Goal: Task Accomplishment & Management: Manage account settings

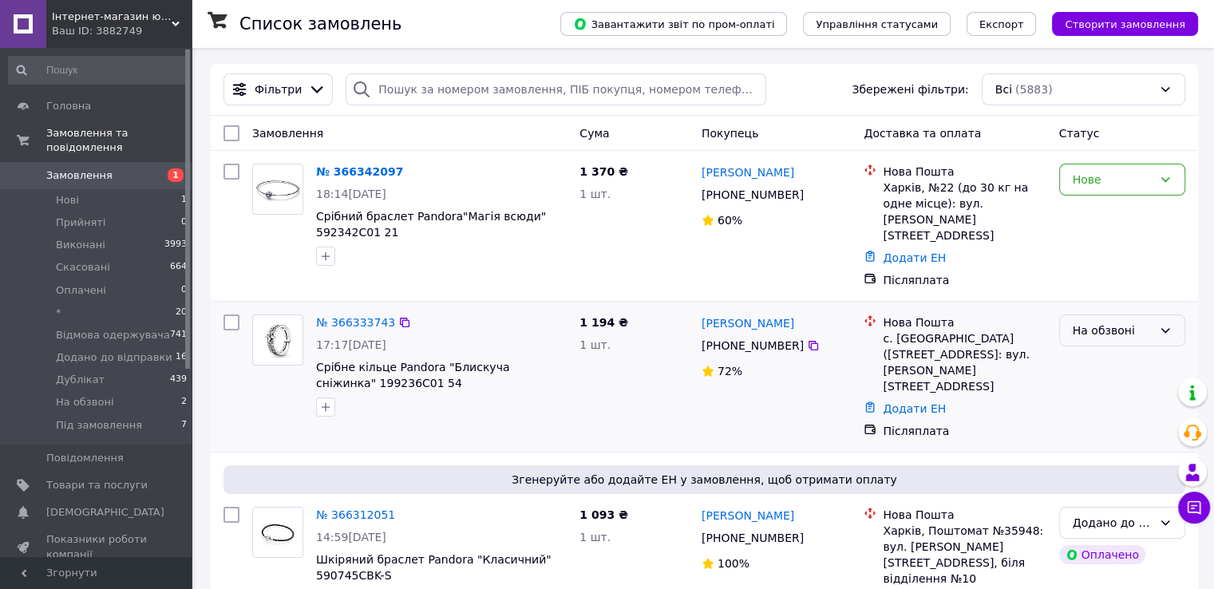
click at [1100, 322] on div "На обзвоні" at bounding box center [1113, 331] width 80 height 18
click at [1098, 381] on li "Додано до відправки" at bounding box center [1121, 386] width 125 height 45
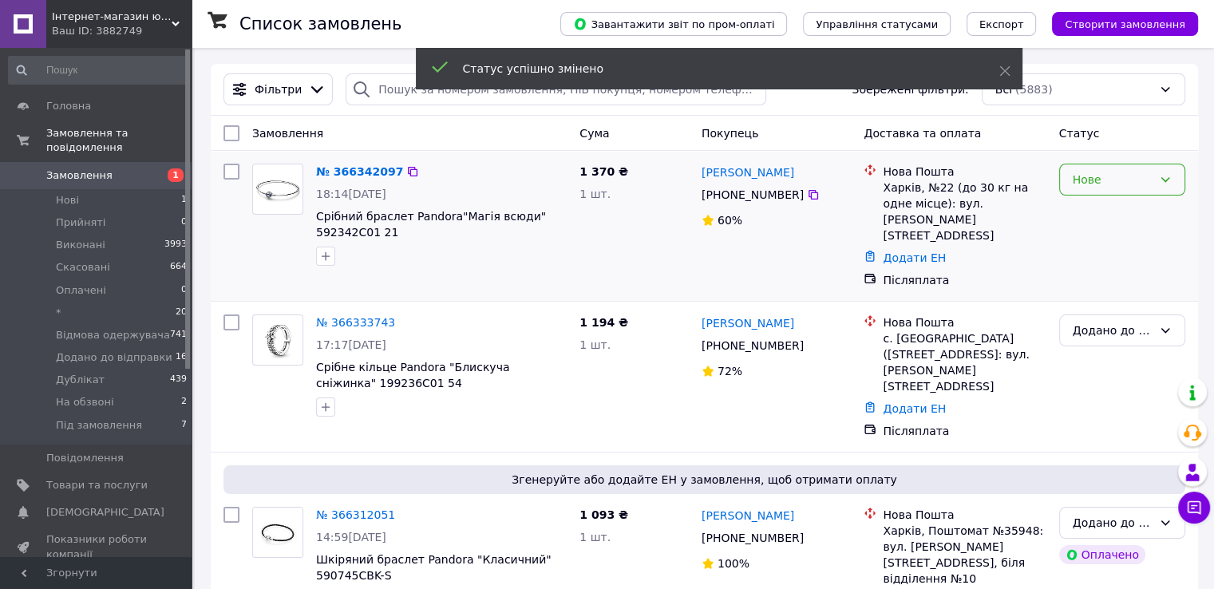
click at [1127, 182] on div "Нове" at bounding box center [1113, 180] width 80 height 18
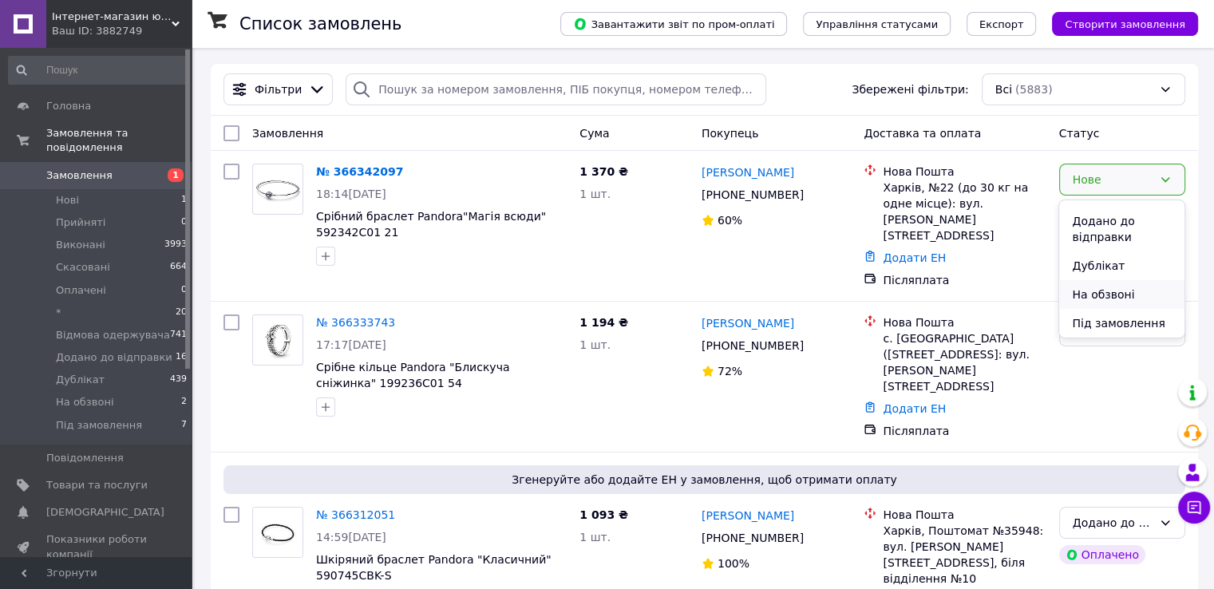
click at [1114, 294] on li "На обзвоні" at bounding box center [1121, 294] width 125 height 29
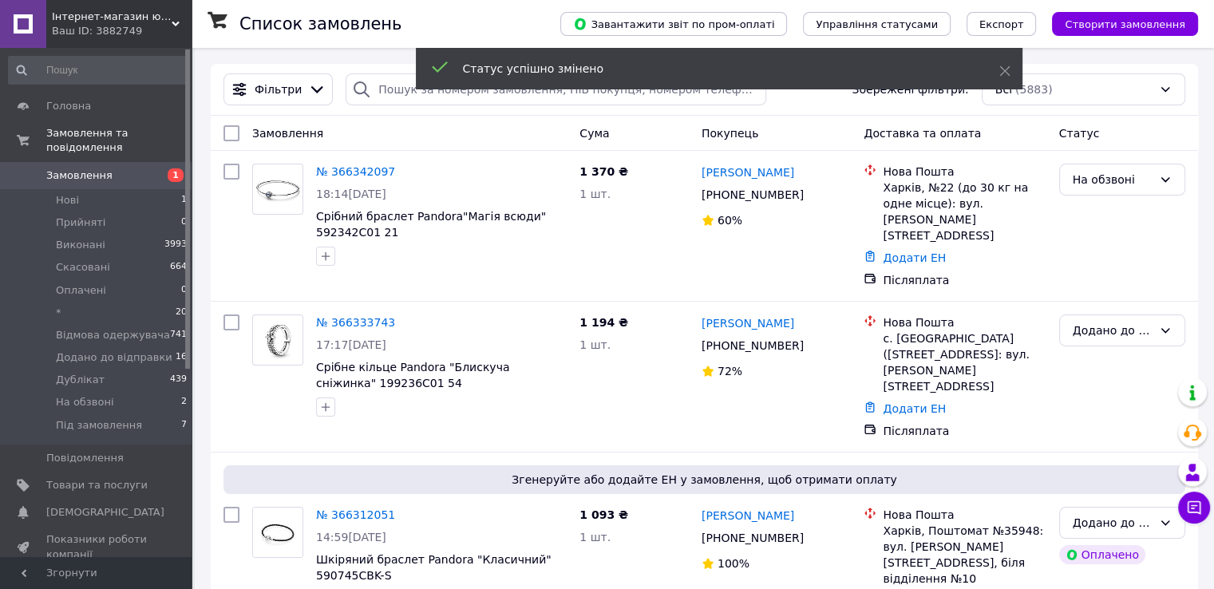
click at [348, 170] on link "№ 366342097" at bounding box center [355, 171] width 79 height 13
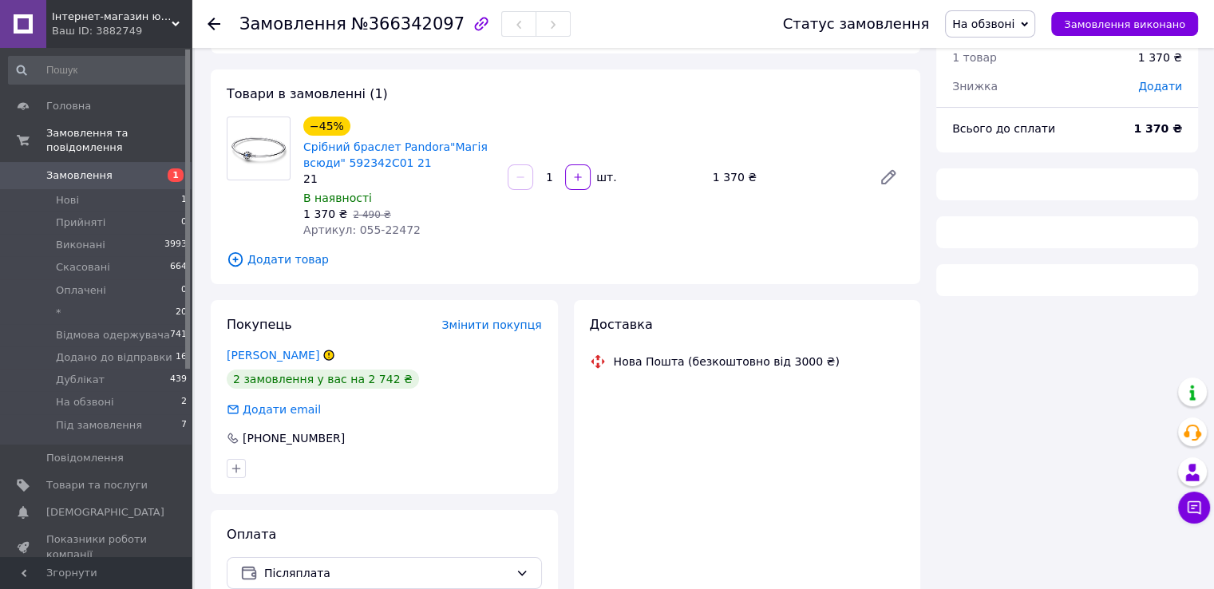
scroll to position [80, 0]
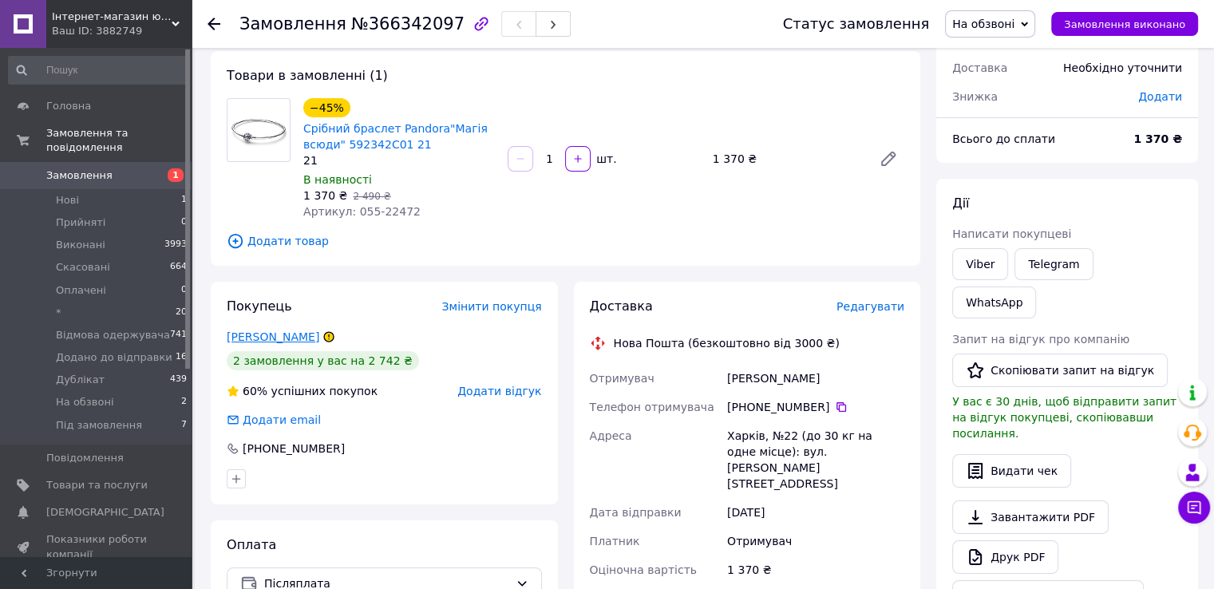
click at [259, 341] on link "Фещенко Ирина" at bounding box center [273, 336] width 93 height 13
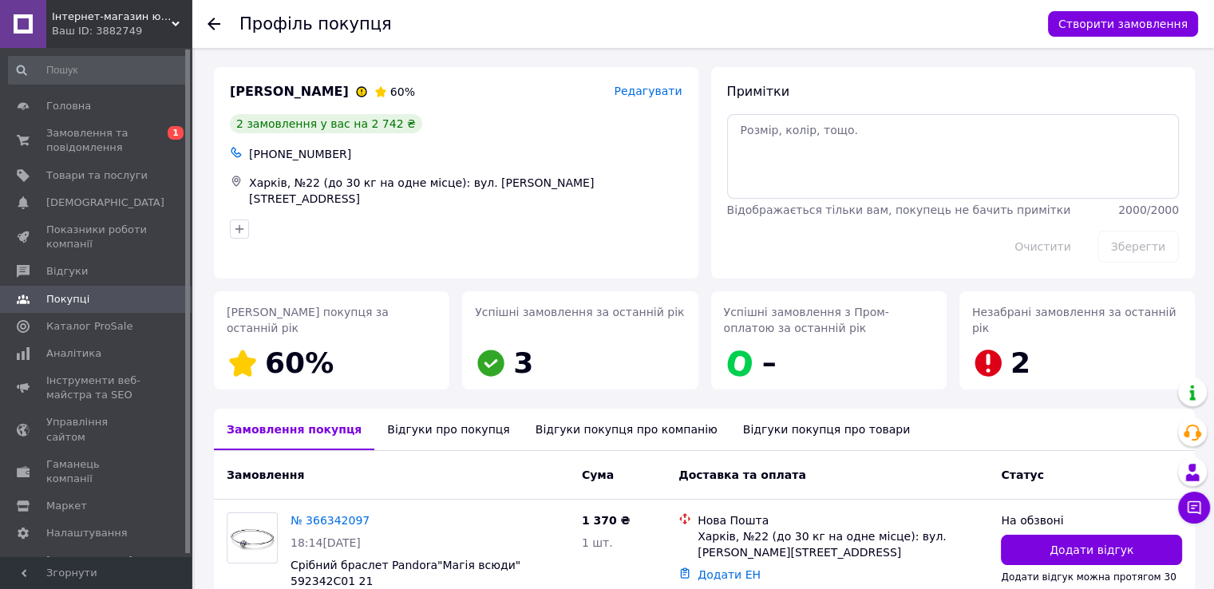
click at [215, 19] on icon at bounding box center [214, 24] width 13 height 13
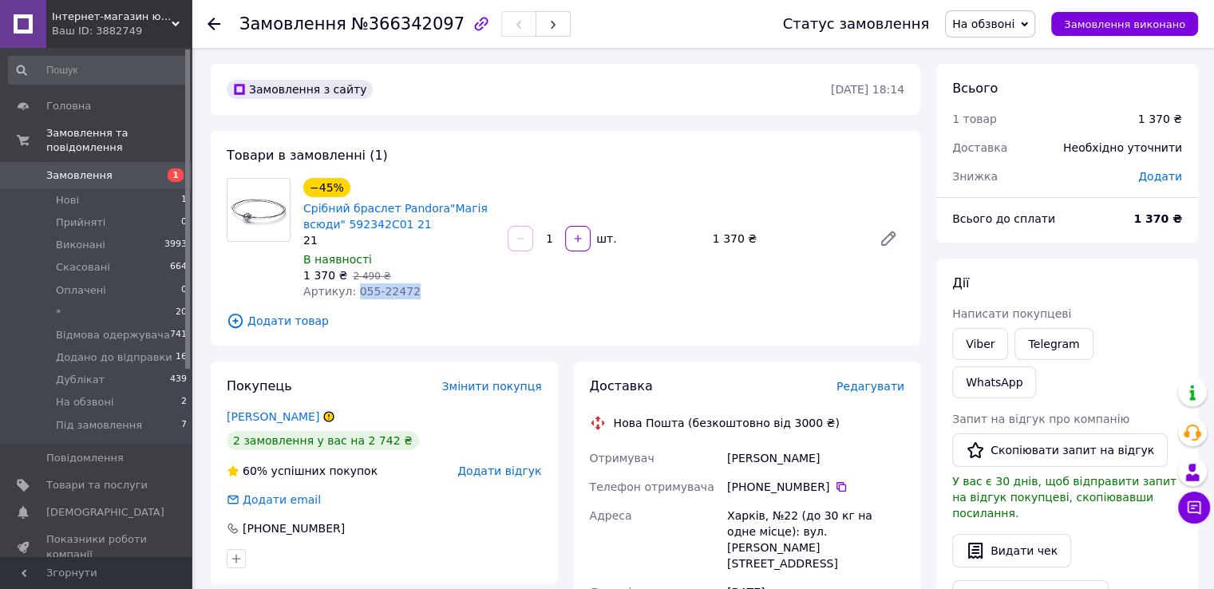
drag, startPoint x: 351, startPoint y: 292, endPoint x: 394, endPoint y: 291, distance: 43.1
click at [405, 292] on div "Артикул: 055-22472" at bounding box center [399, 291] width 192 height 16
copy span "055-22472"
drag, startPoint x: 721, startPoint y: 454, endPoint x: 806, endPoint y: 457, distance: 84.7
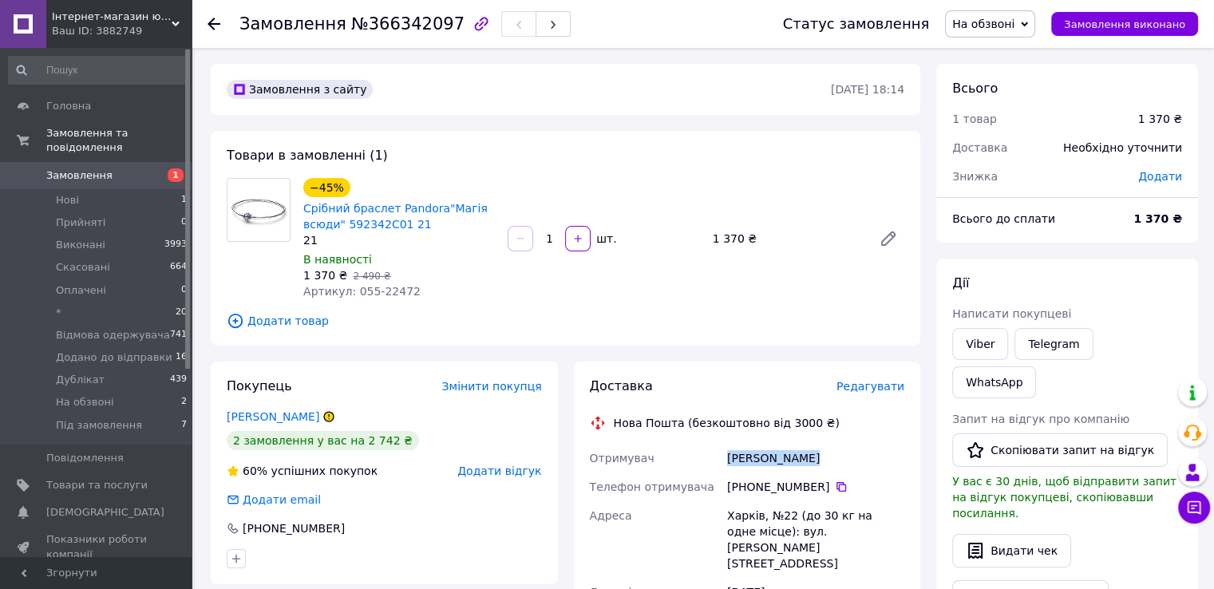
copy div "Отримувач Фещенко Ирина"
click at [835, 487] on icon at bounding box center [841, 486] width 13 height 13
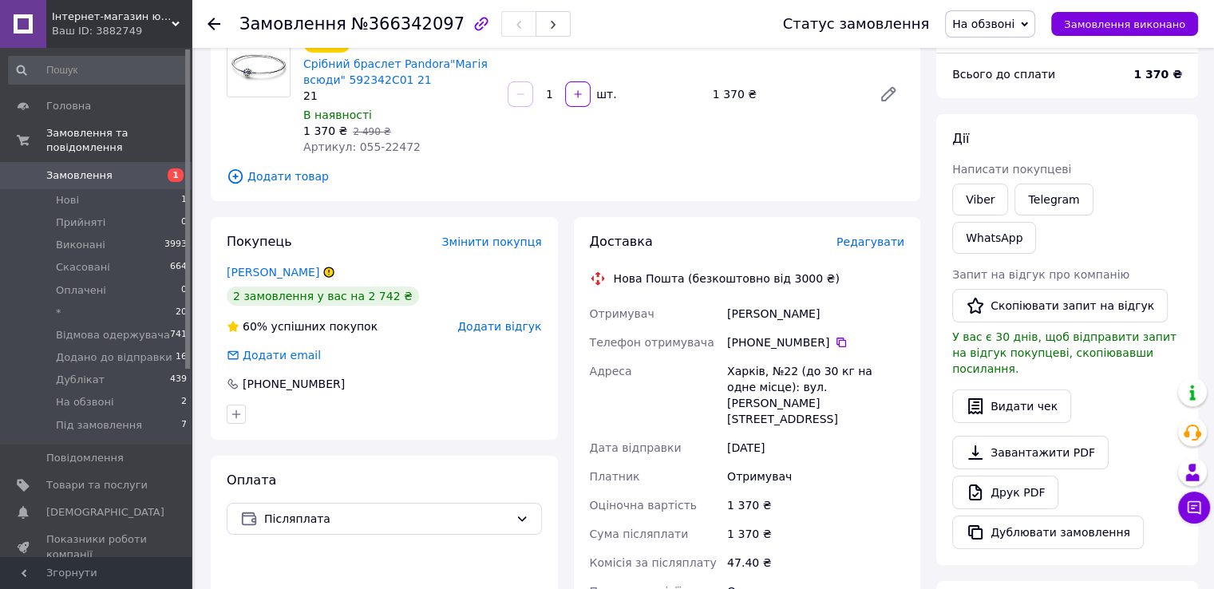
scroll to position [80, 0]
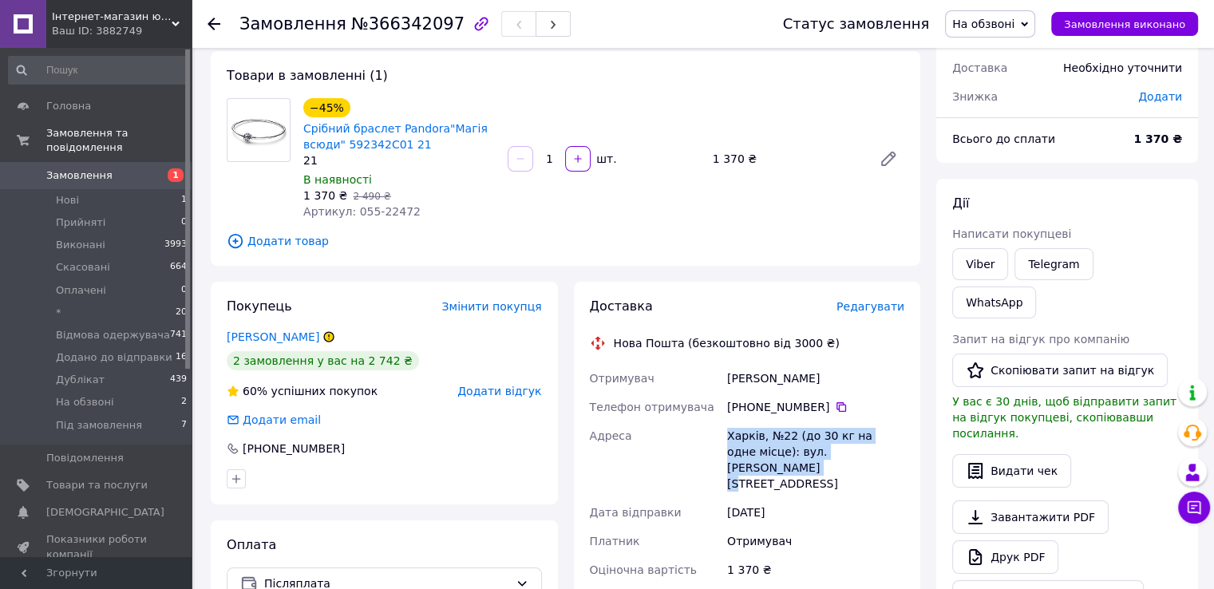
drag, startPoint x: 717, startPoint y: 429, endPoint x: 880, endPoint y: 453, distance: 164.7
click at [880, 453] on div "Отримувач Фещенко Ирина Телефон отримувача +380 63 140 24 24   Адреса Харків, №…" at bounding box center [748, 525] width 322 height 322
copy div "Адреса Харків, №22 (до 30 кг на одне місце): вул. Чернишевська, 1"
click at [392, 27] on span "№366342097" at bounding box center [407, 23] width 113 height 19
click at [392, 26] on span "№366342097" at bounding box center [407, 23] width 113 height 19
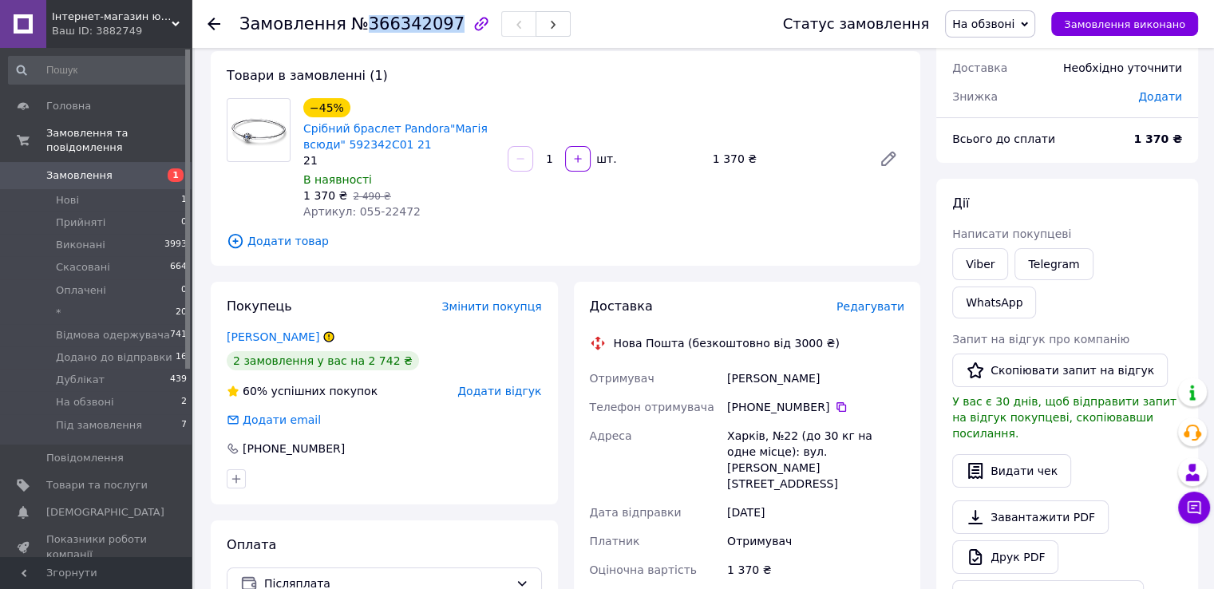
copy span "366342097"
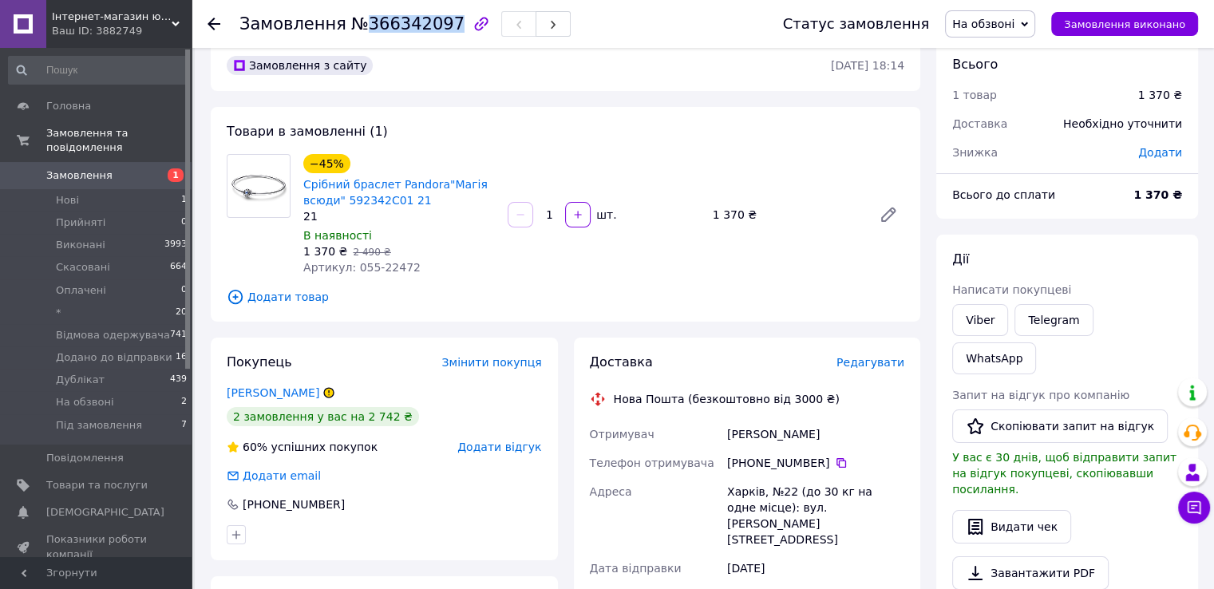
scroll to position [0, 0]
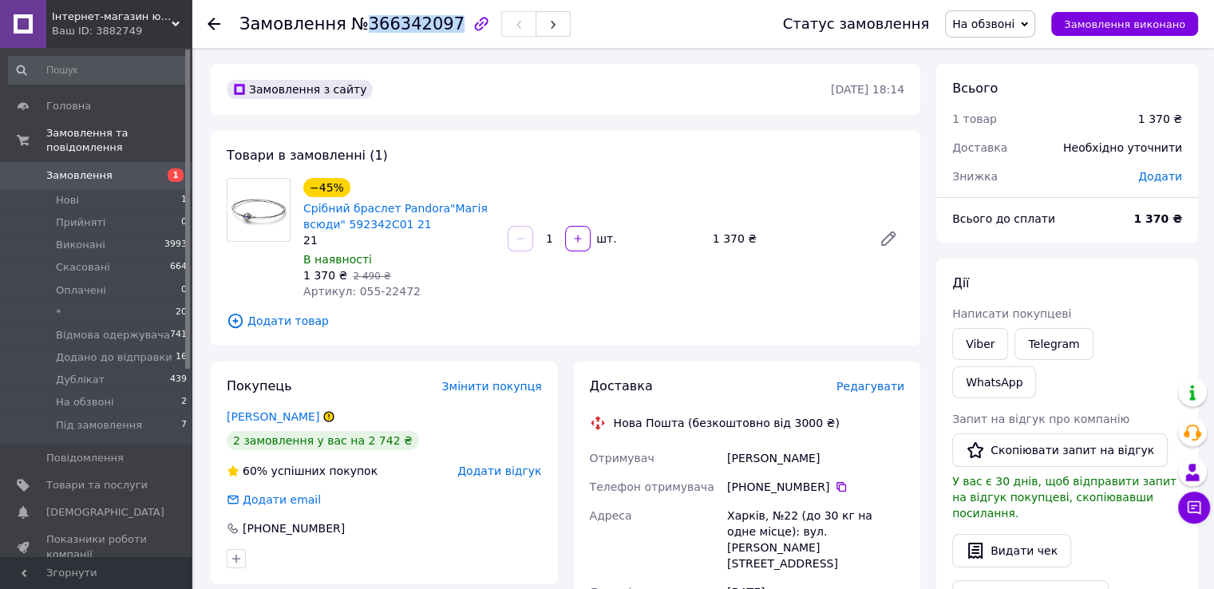
drag, startPoint x: 1022, startPoint y: 25, endPoint x: 1047, endPoint y: 95, distance: 74.7
click at [1014, 26] on span "На обзвоні" at bounding box center [983, 24] width 62 height 13
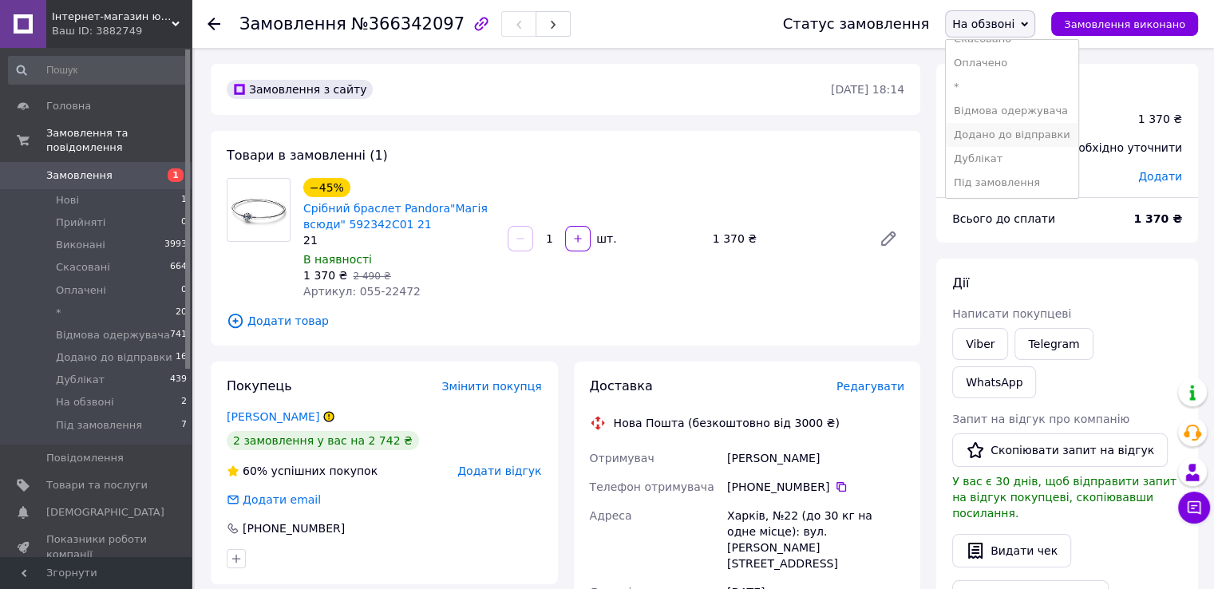
click at [1047, 140] on li "Додано до відправки" at bounding box center [1012, 135] width 132 height 24
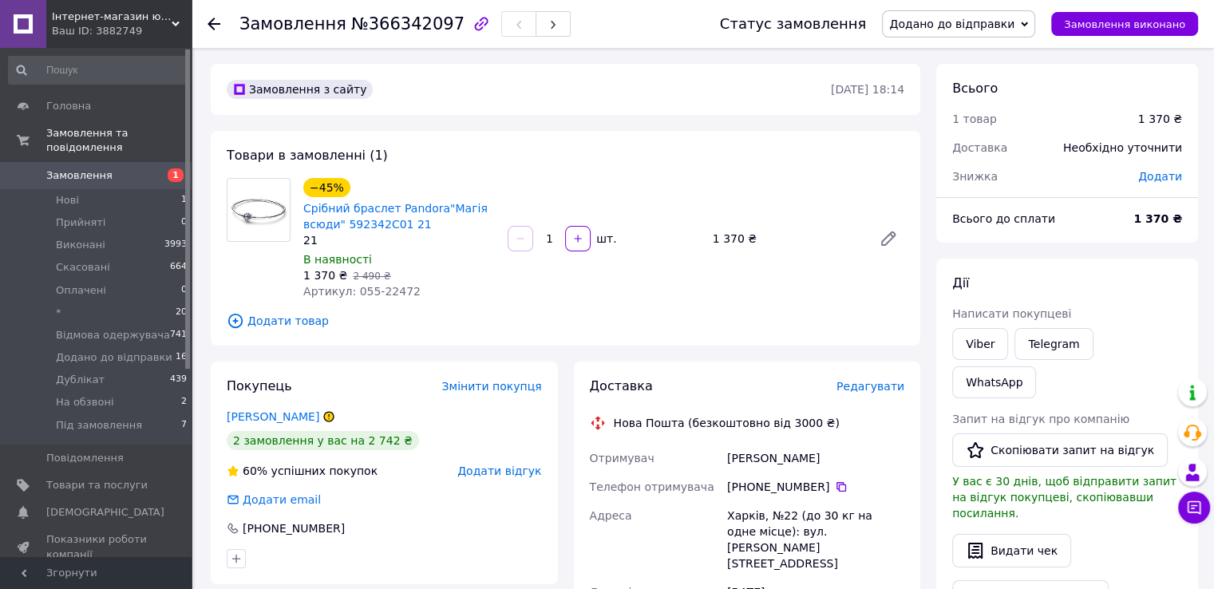
click at [966, 21] on span "Додано до відправки" at bounding box center [951, 24] width 125 height 13
click at [211, 25] on use at bounding box center [214, 24] width 13 height 13
